Goal: Find contact information: Find contact information

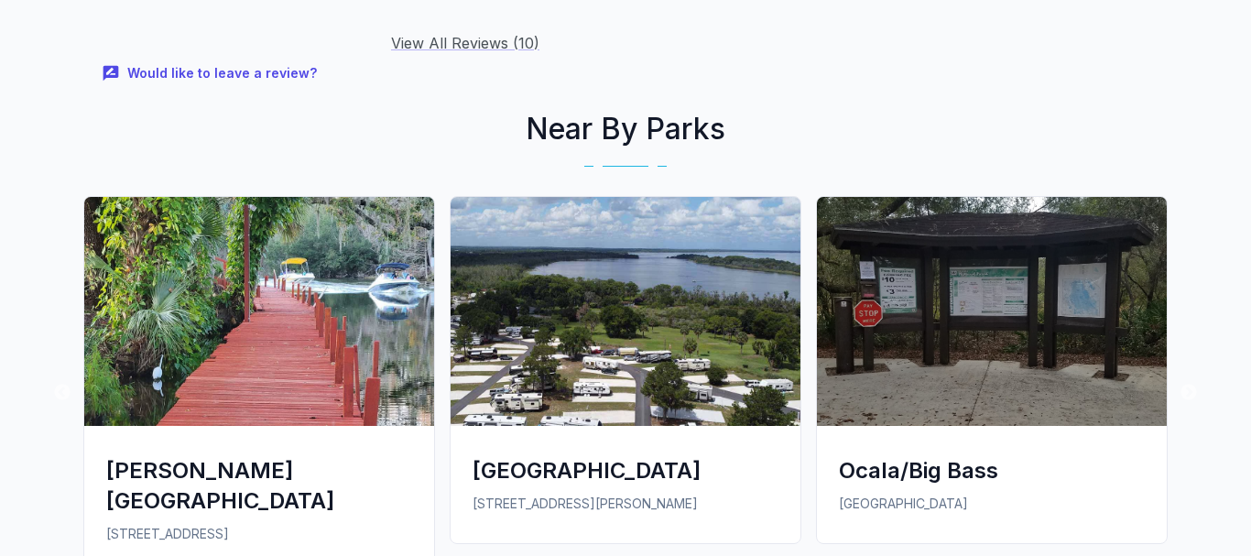
scroll to position [2616, 0]
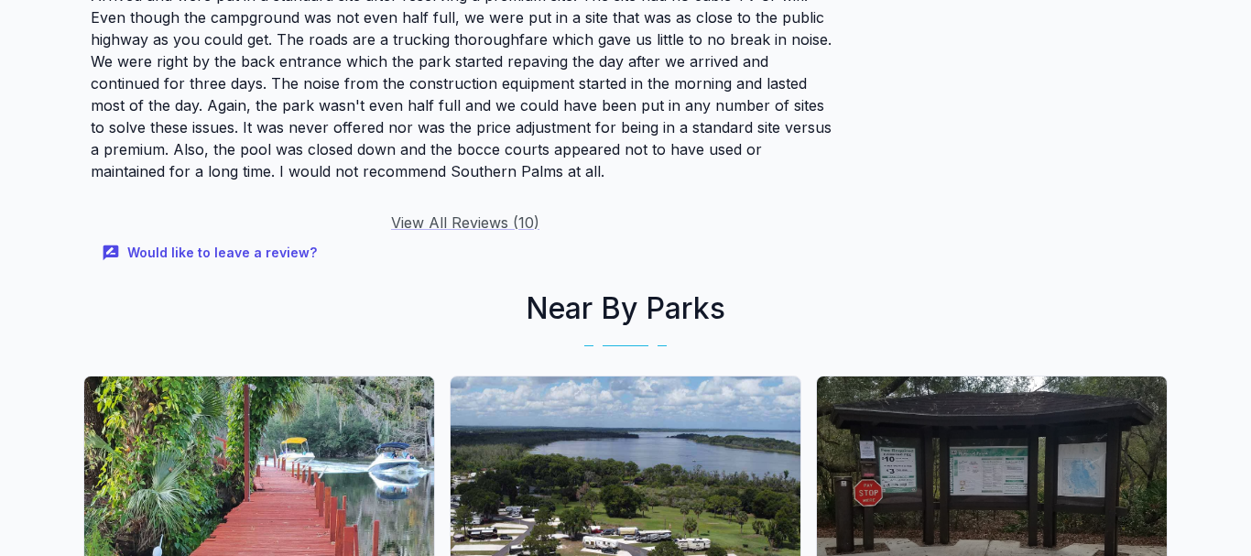
click at [453, 213] on link "View All Reviews ( 10 )" at bounding box center [465, 222] width 148 height 18
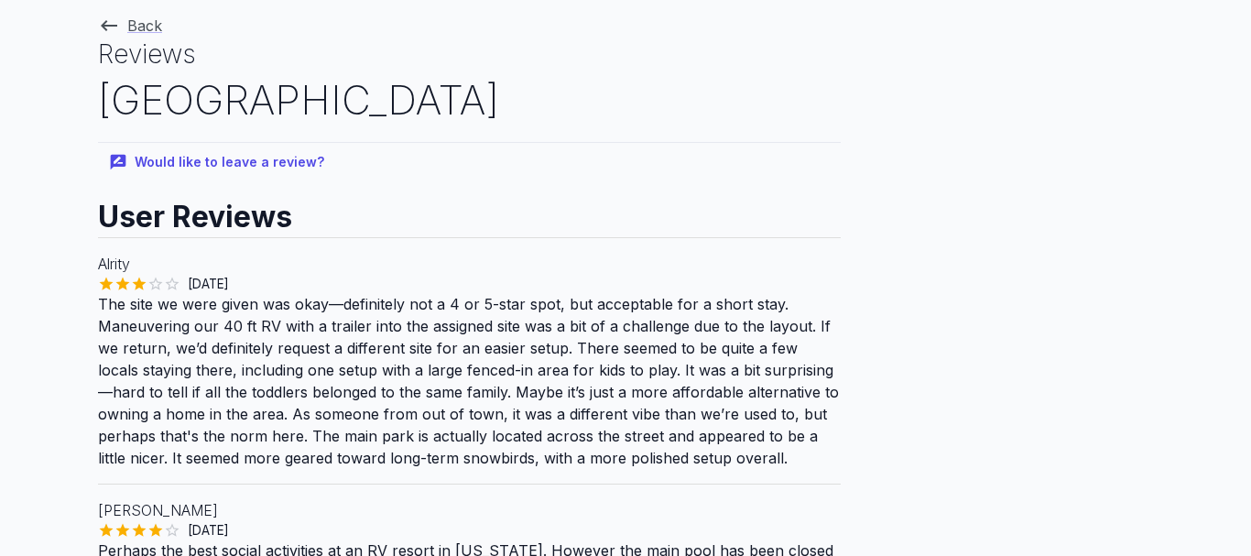
click at [137, 24] on link "Back" at bounding box center [130, 25] width 64 height 18
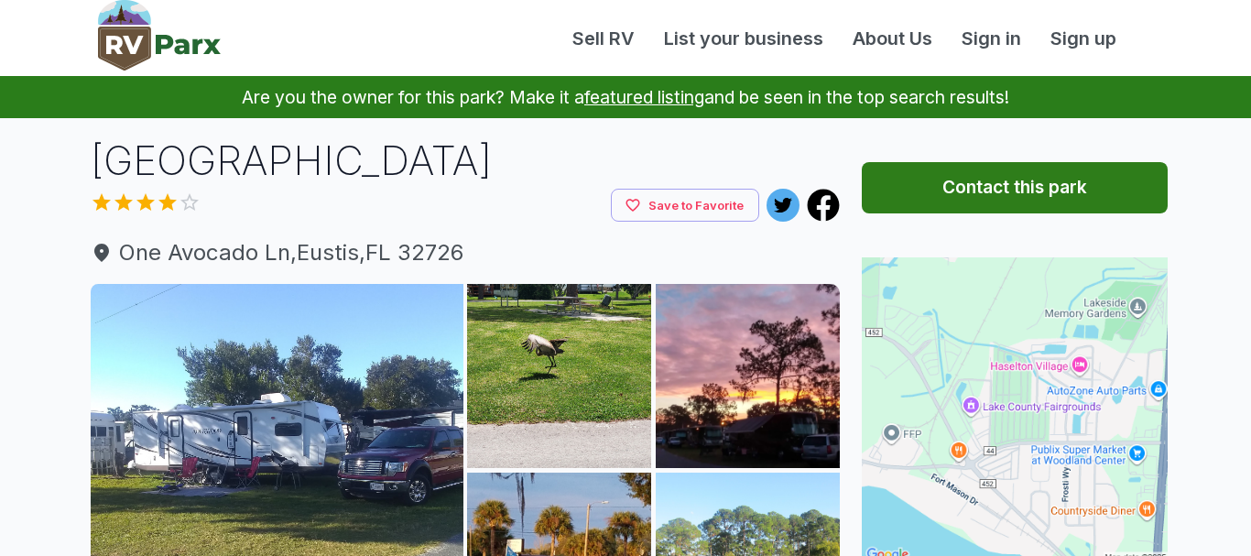
click at [1017, 201] on button "Contact this park" at bounding box center [1015, 187] width 306 height 51
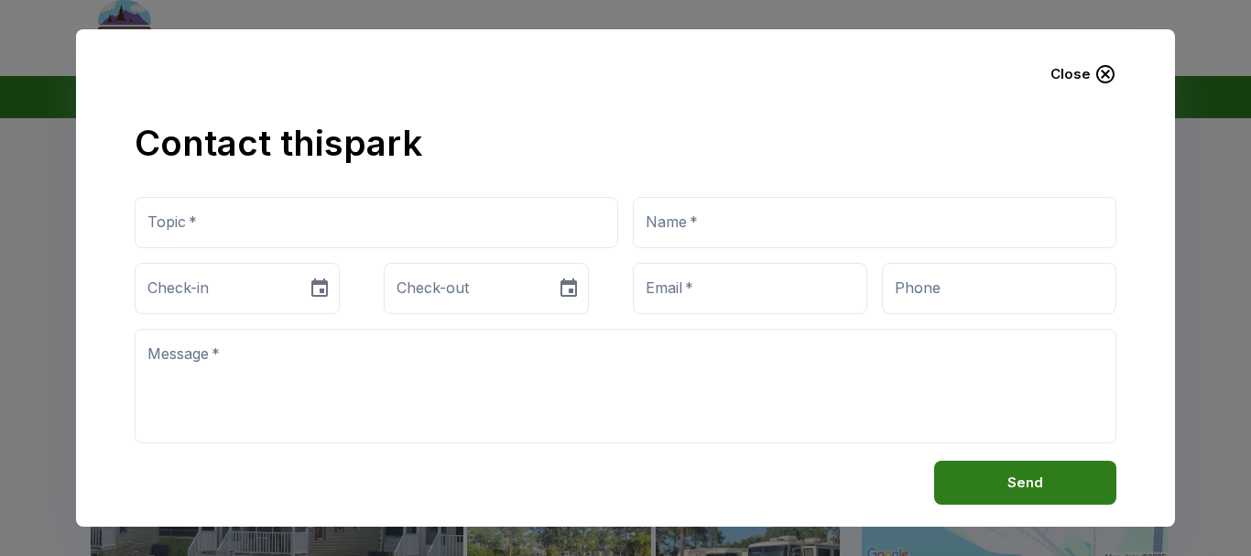
click at [1071, 71] on button "Close" at bounding box center [1083, 74] width 95 height 46
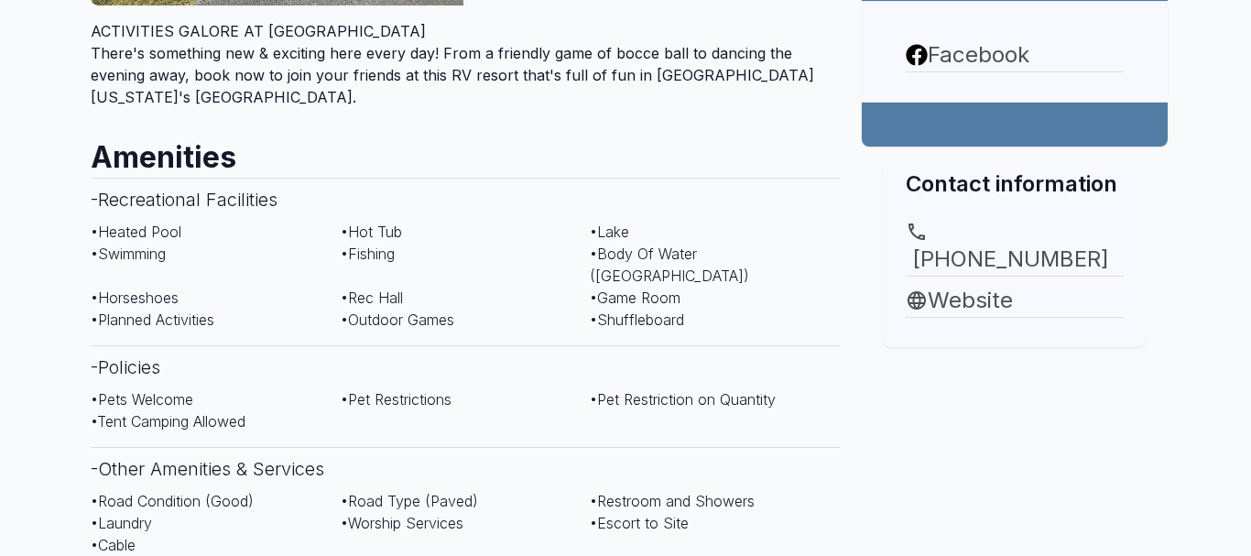
scroll to position [654, 0]
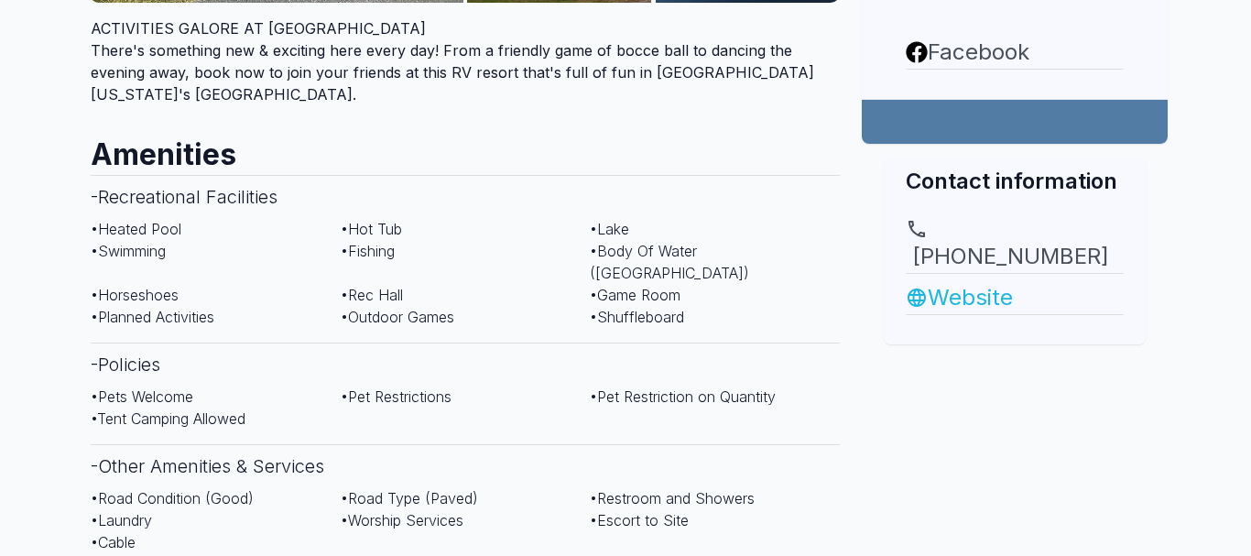
click at [994, 281] on link "Website" at bounding box center [1015, 297] width 218 height 33
